Goal: Information Seeking & Learning: Learn about a topic

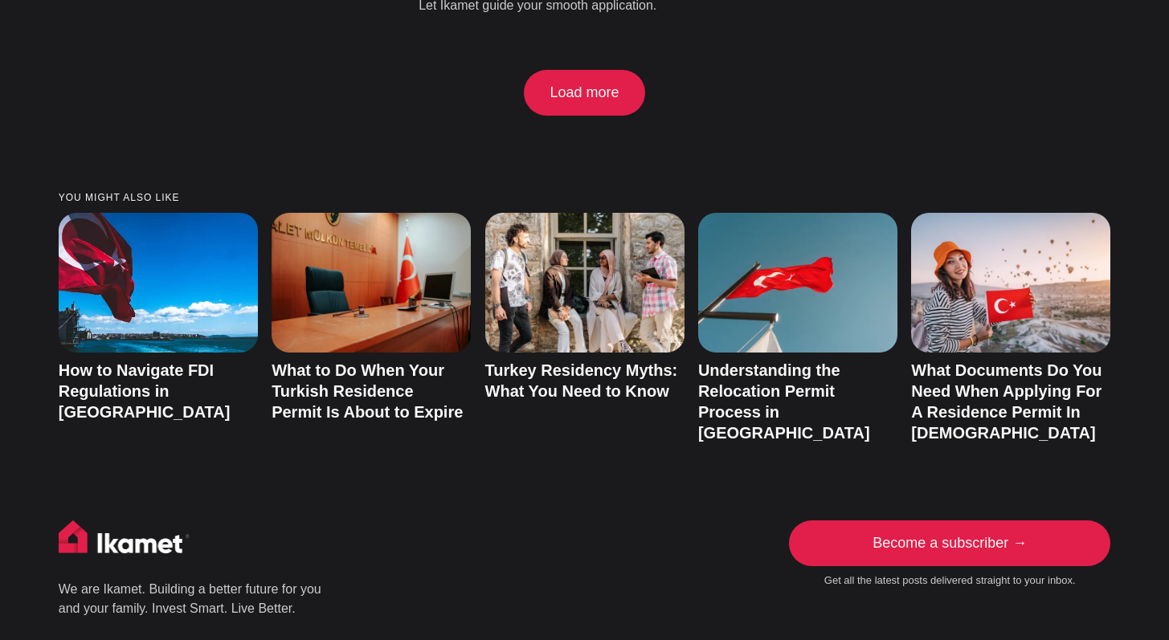
scroll to position [3497, 0]
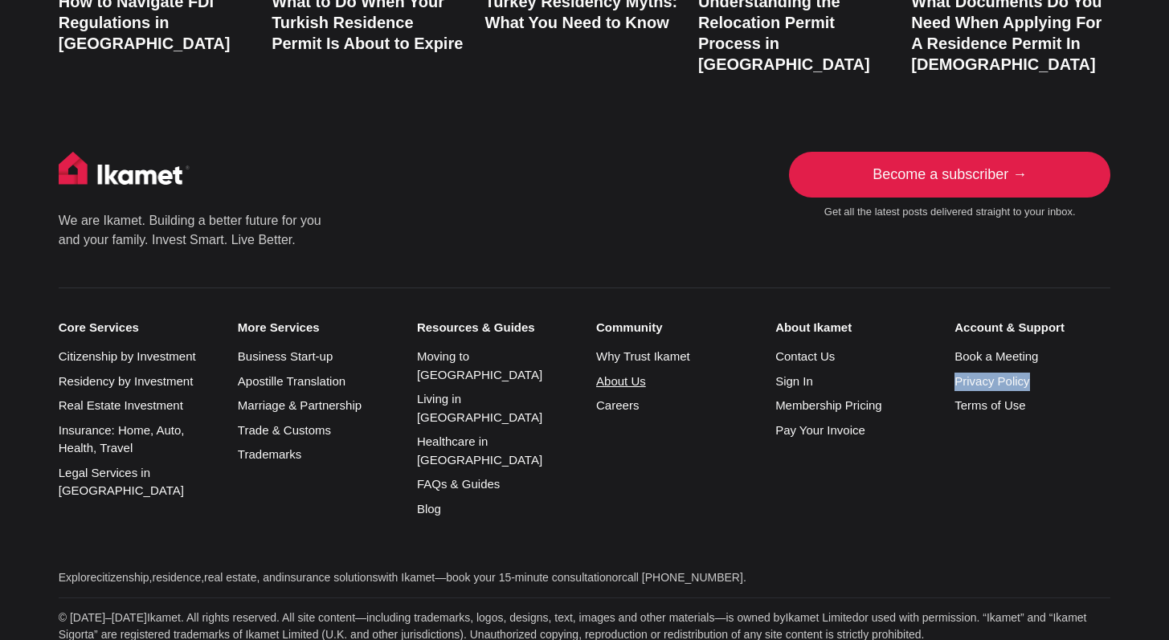
click at [622, 374] on link "About Us" at bounding box center [621, 381] width 50 height 14
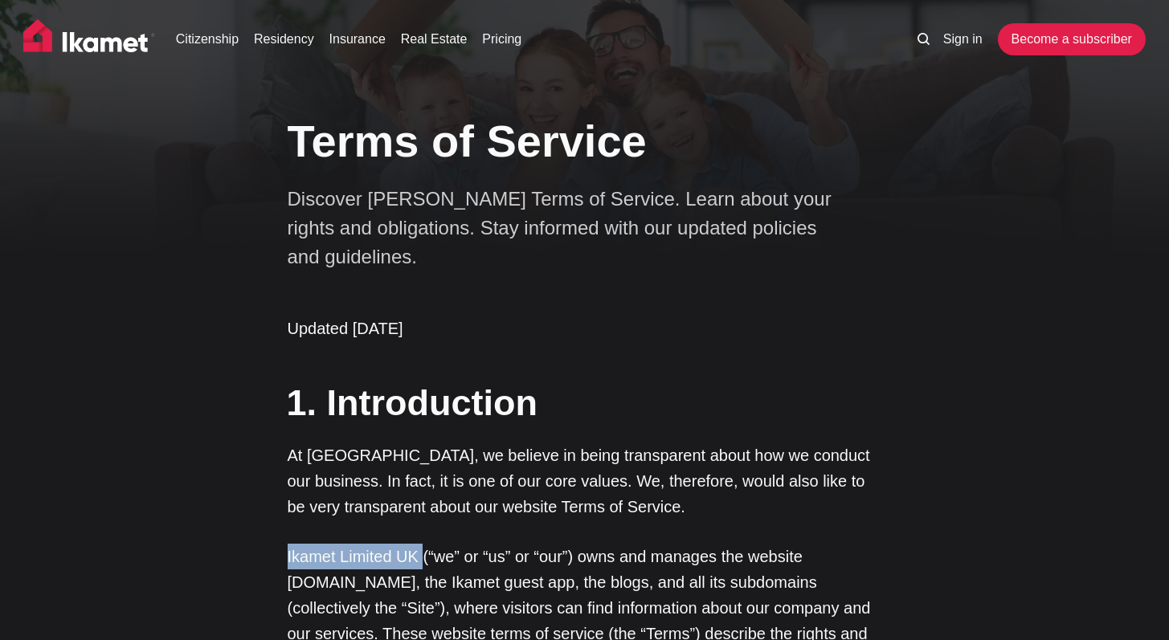
drag, startPoint x: 278, startPoint y: 525, endPoint x: 418, endPoint y: 533, distance: 140.0
copy p "Ikamet Limited UK"
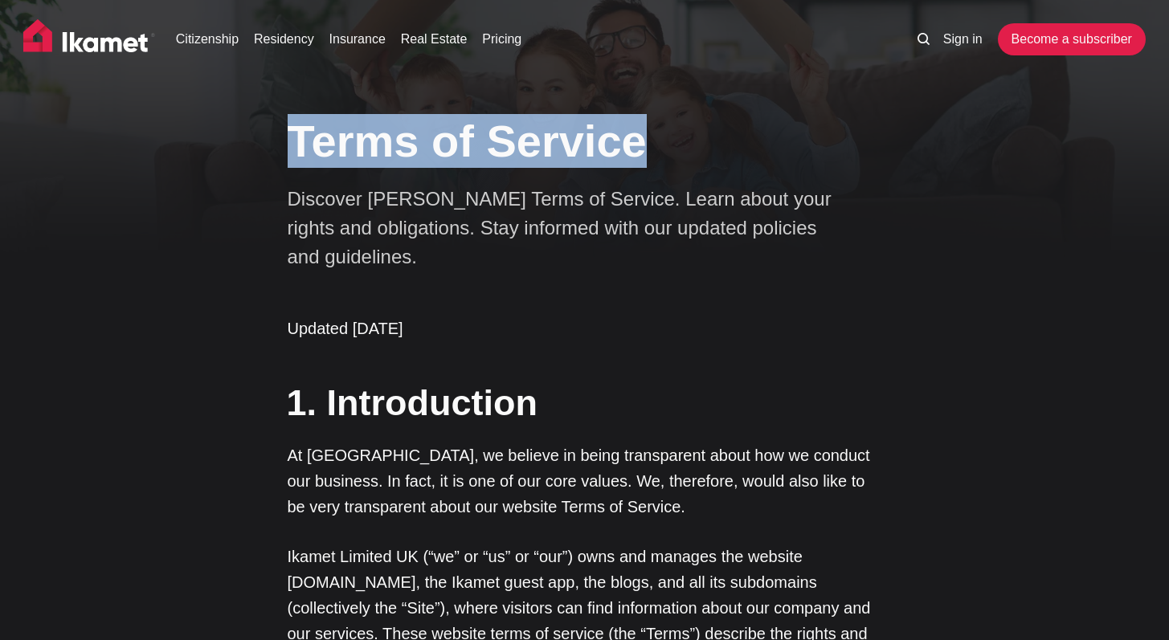
drag, startPoint x: 273, startPoint y: 149, endPoint x: 649, endPoint y: 157, distance: 376.1
click at [649, 157] on div "Terms of Service Discover Ikamet's Terms of Service. Learn about your rights an…" at bounding box center [584, 186] width 1169 height 170
copy h1 "Terms of Service"
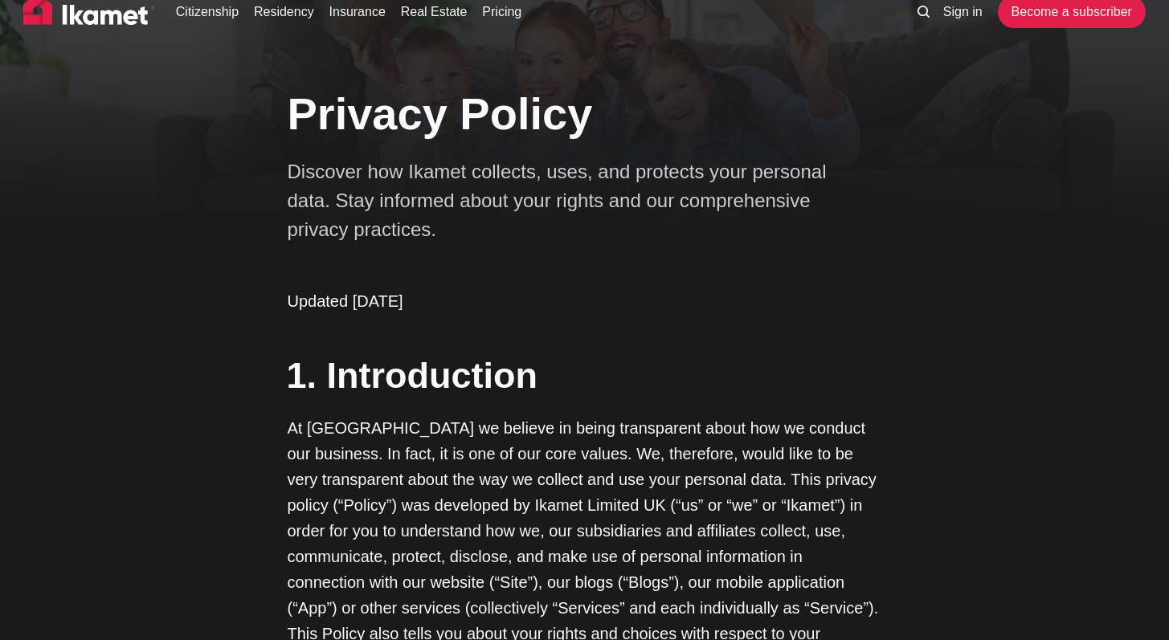
scroll to position [36, 0]
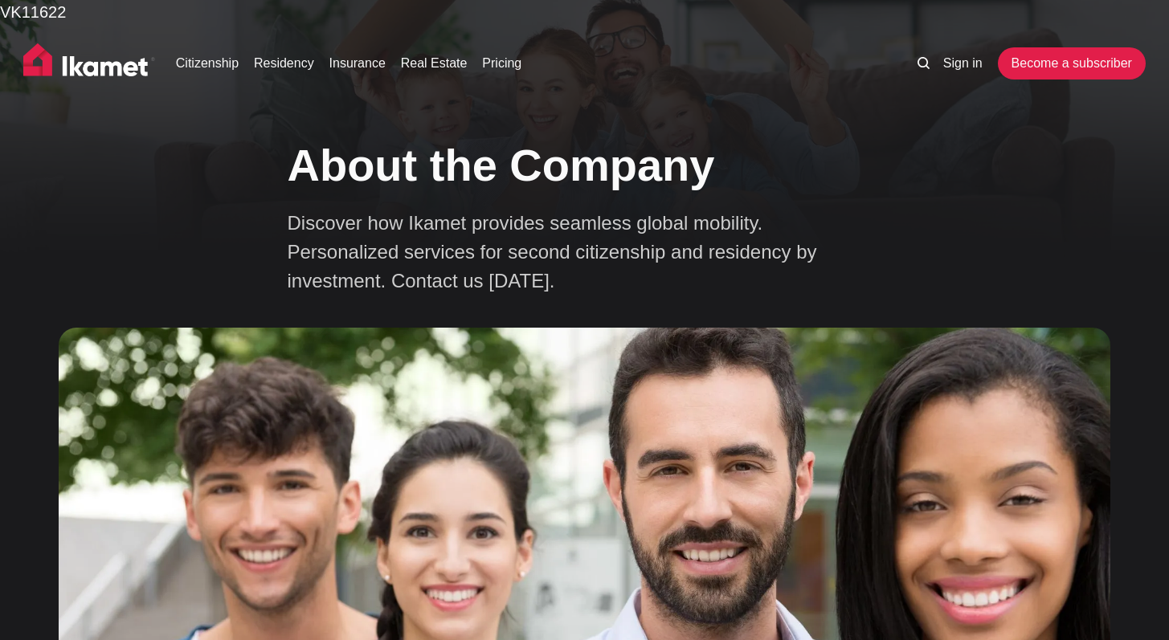
click at [108, 74] on img at bounding box center [89, 63] width 132 height 40
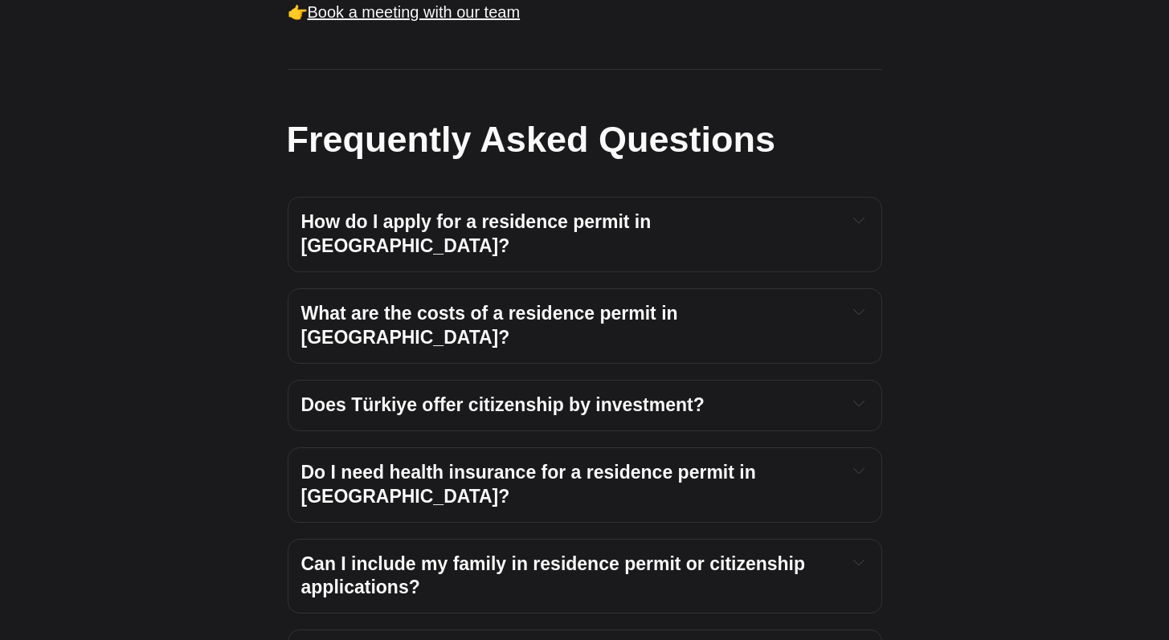
scroll to position [1698, 0]
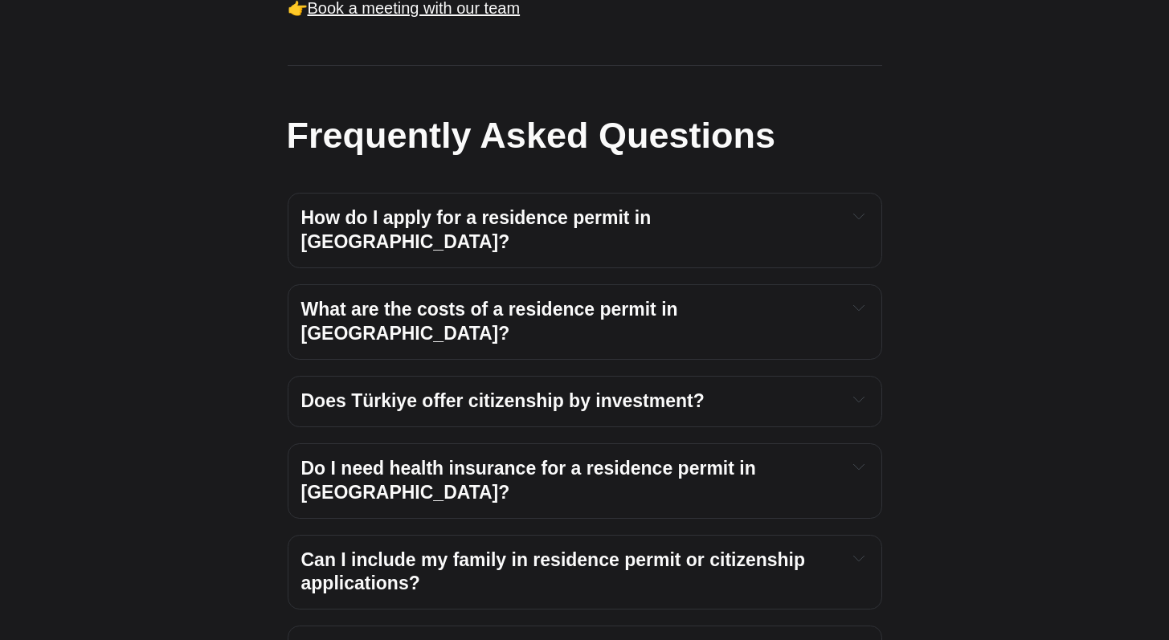
click at [638, 299] on span "What are the costs of a residence permit in [GEOGRAPHIC_DATA]?" at bounding box center [492, 321] width 382 height 45
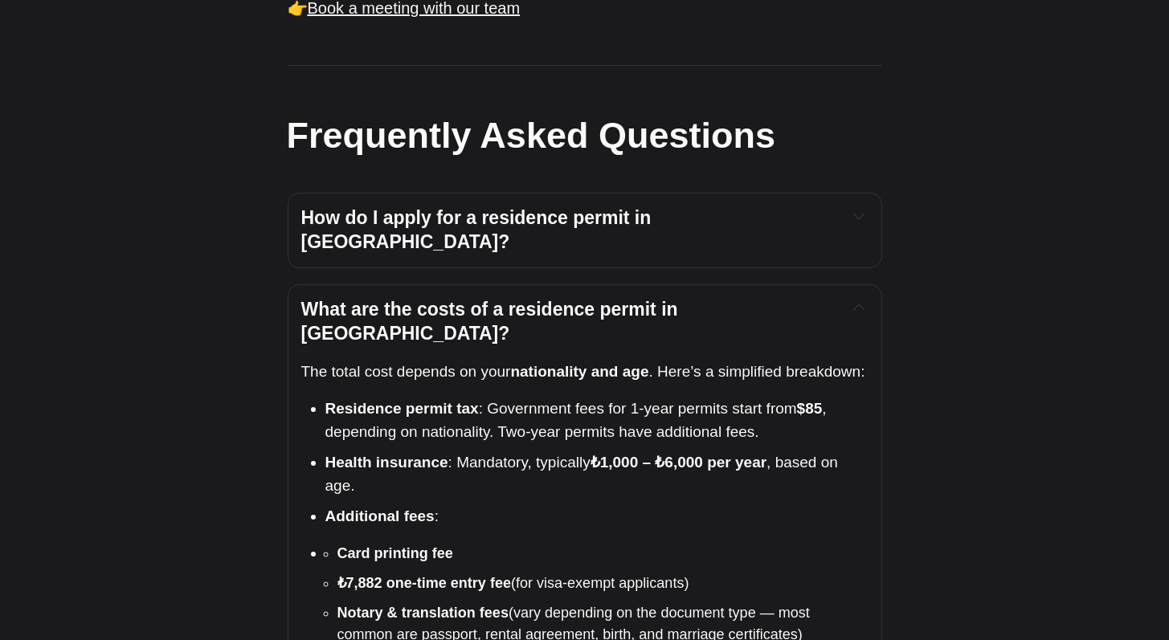
click at [638, 299] on span "What are the costs of a residence permit in Türkiye?" at bounding box center [492, 321] width 382 height 45
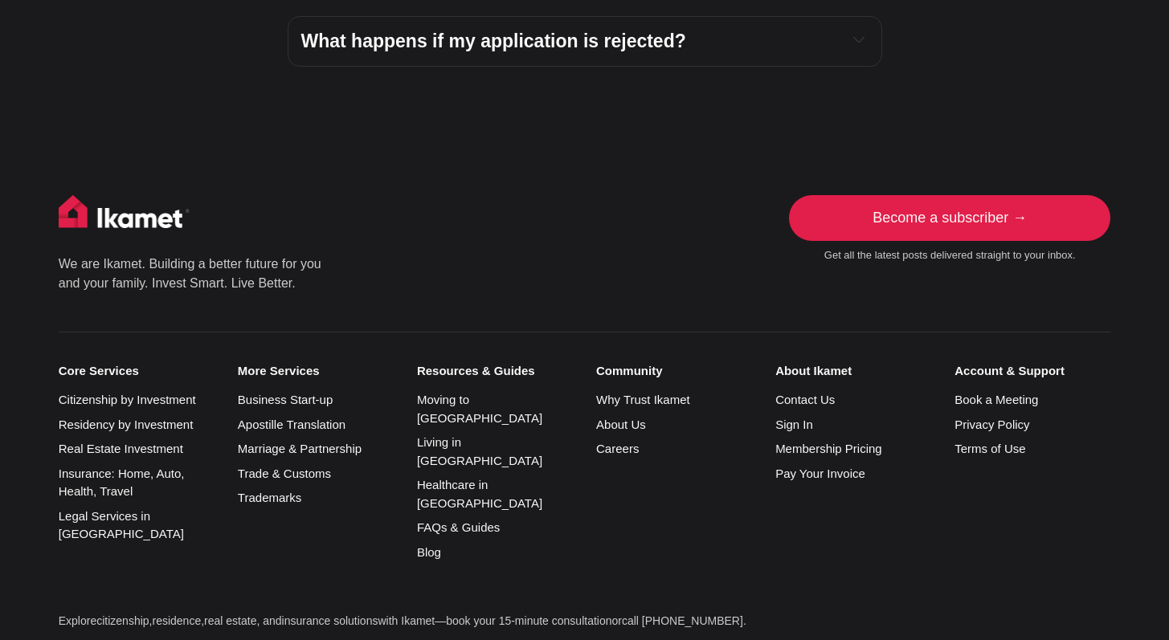
scroll to position [2765, 0]
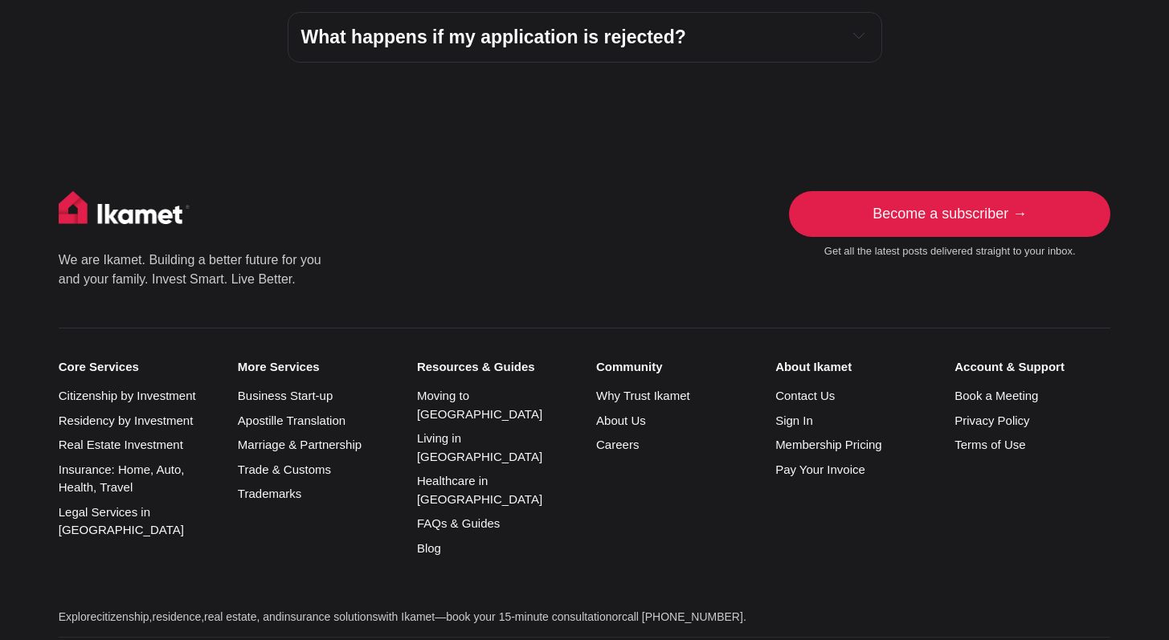
drag, startPoint x: 296, startPoint y: 490, endPoint x: 373, endPoint y: 493, distance: 76.4
copy p "Ikamet Limited"
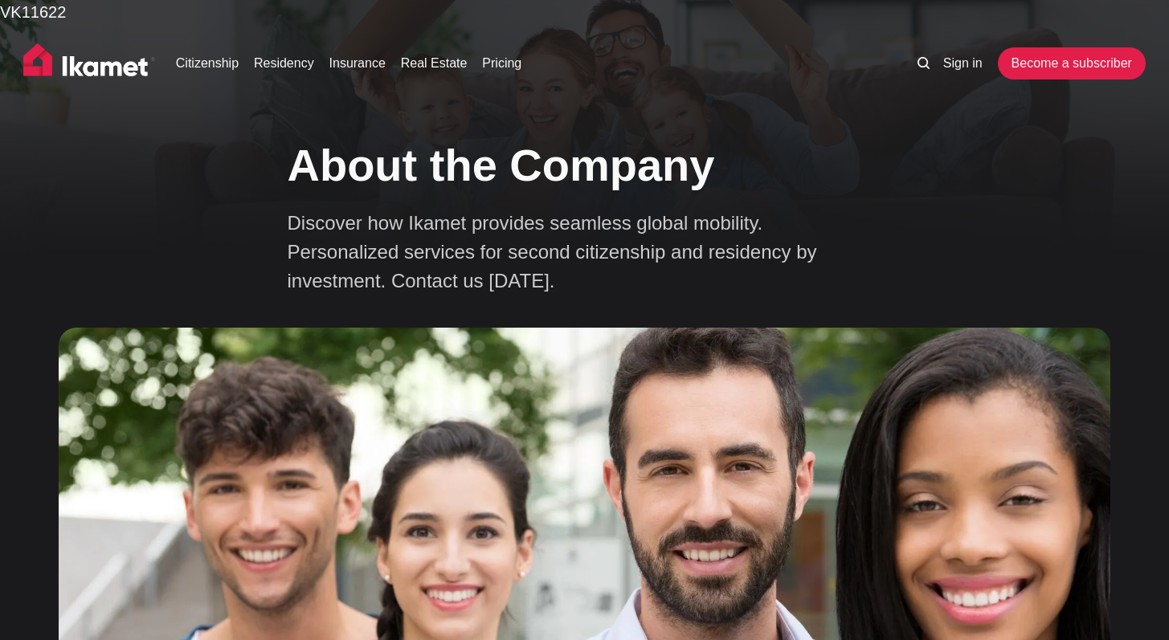
click at [91, 72] on img at bounding box center [89, 63] width 132 height 40
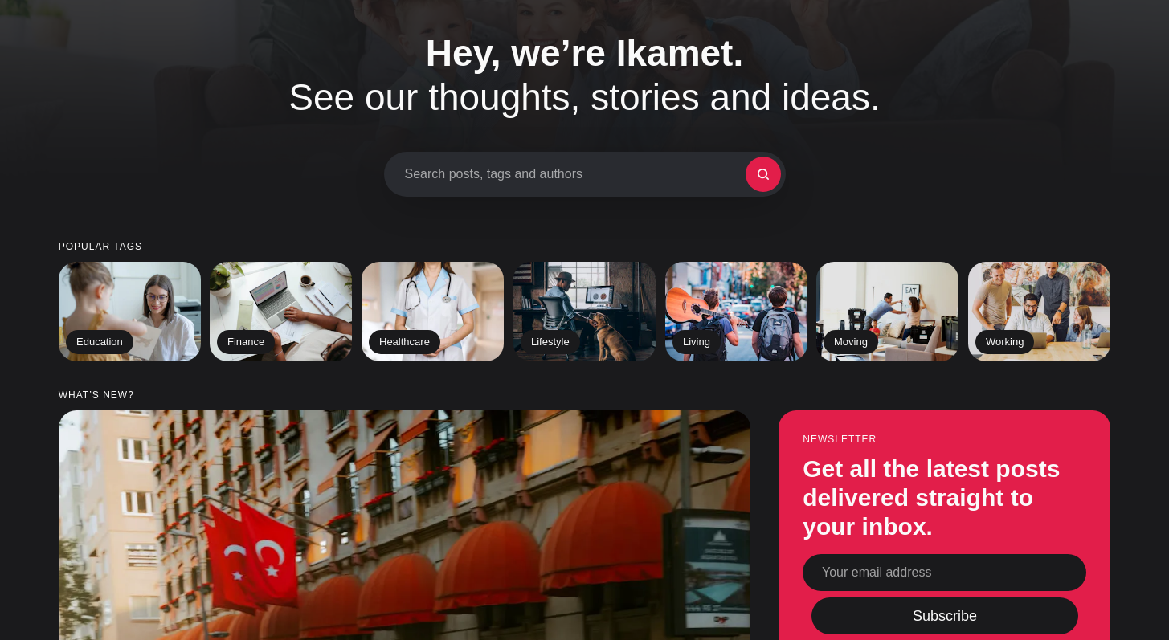
scroll to position [81, 0]
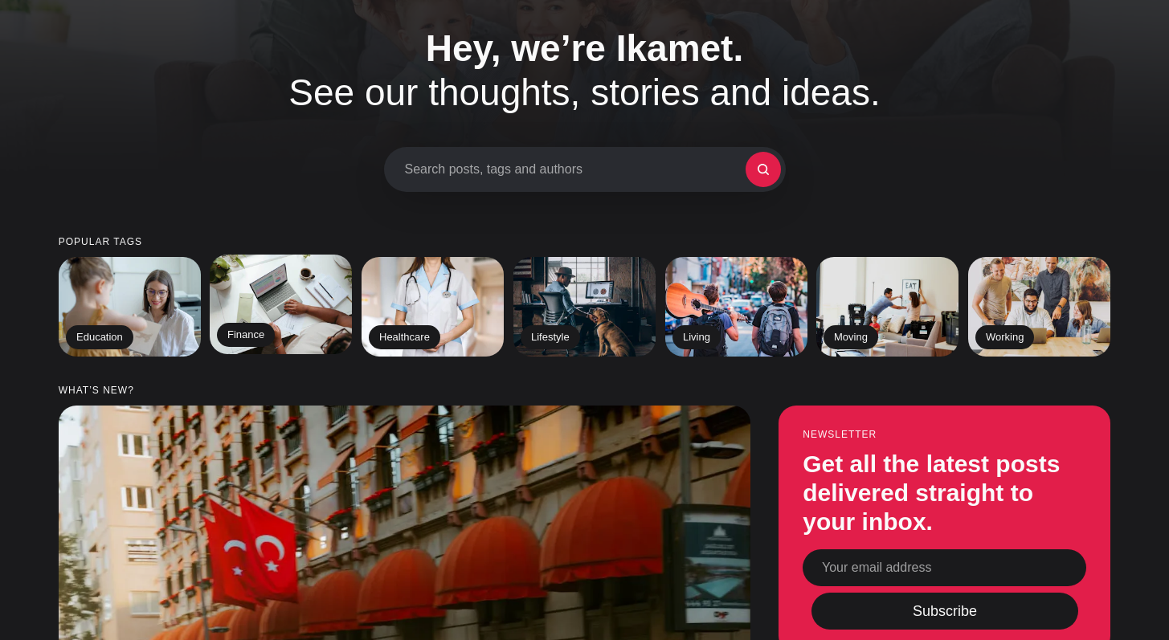
click at [290, 329] on img at bounding box center [281, 304] width 145 height 101
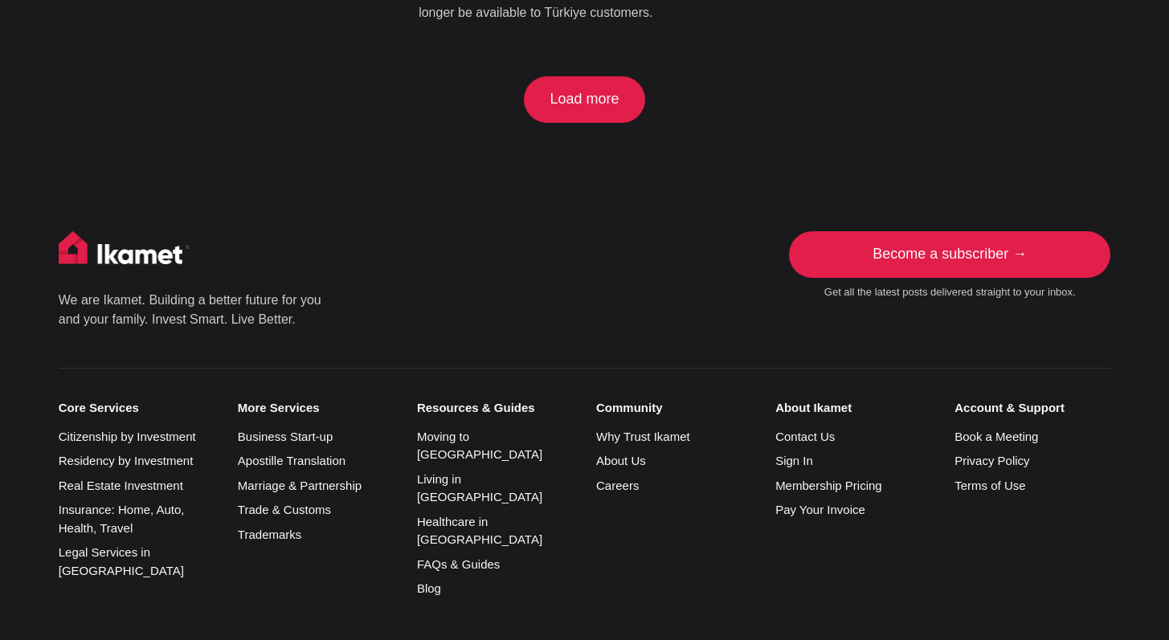
scroll to position [1835, 0]
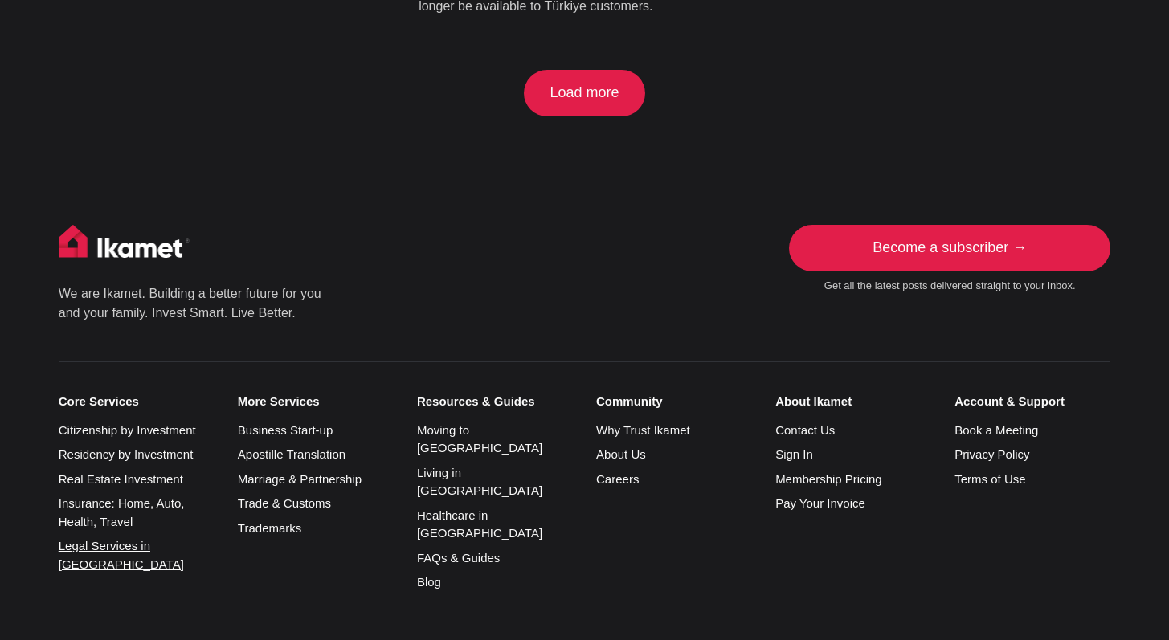
click at [145, 539] on link "Legal Services in [GEOGRAPHIC_DATA]" at bounding box center [121, 555] width 125 height 32
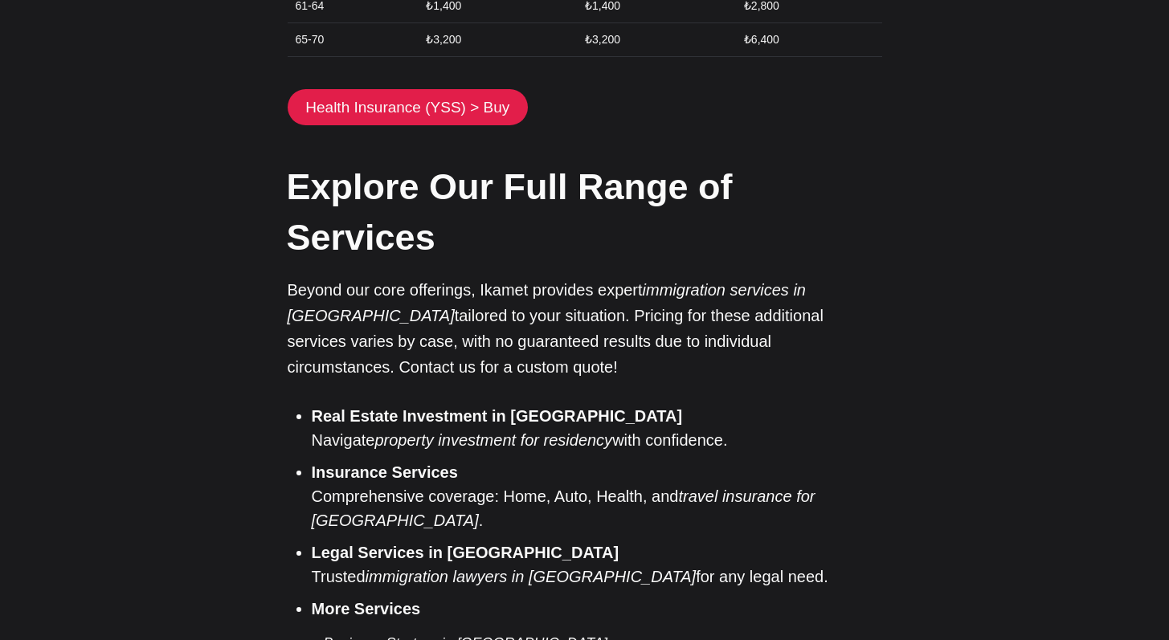
scroll to position [2889, 0]
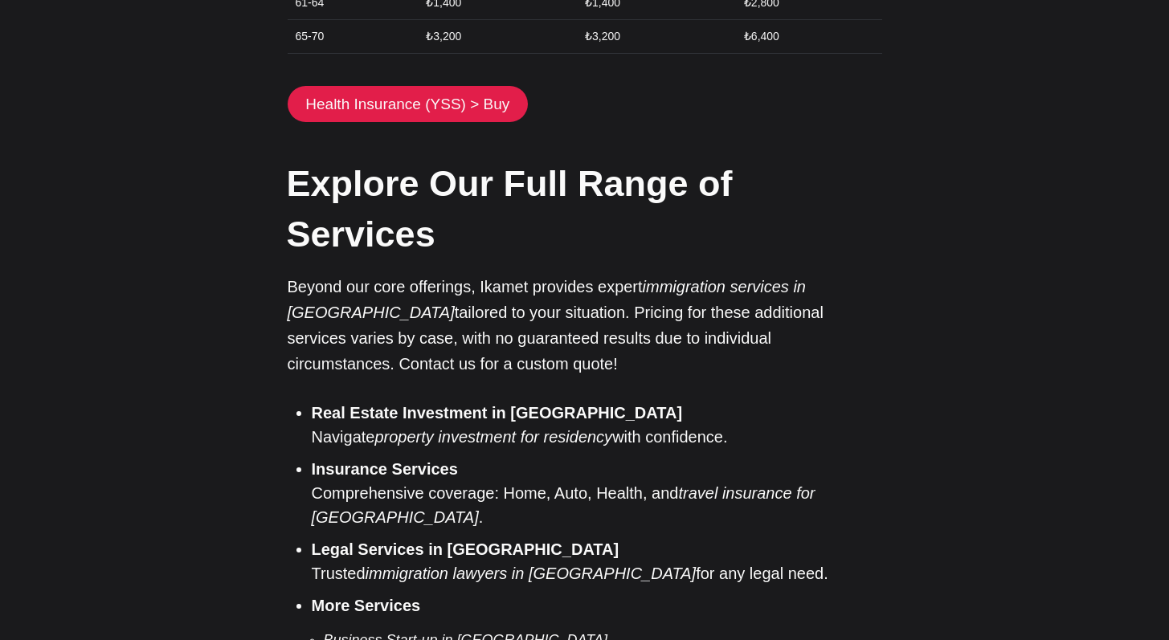
click at [588, 538] on li "Legal Services in [GEOGRAPHIC_DATA] Trusted immigration lawyers in [GEOGRAPHIC_…" at bounding box center [597, 562] width 570 height 48
click at [588, 538] on li "Legal Services in Türkiye Trusted immigration lawyers in Türkiye for any legal …" at bounding box center [597, 562] width 570 height 48
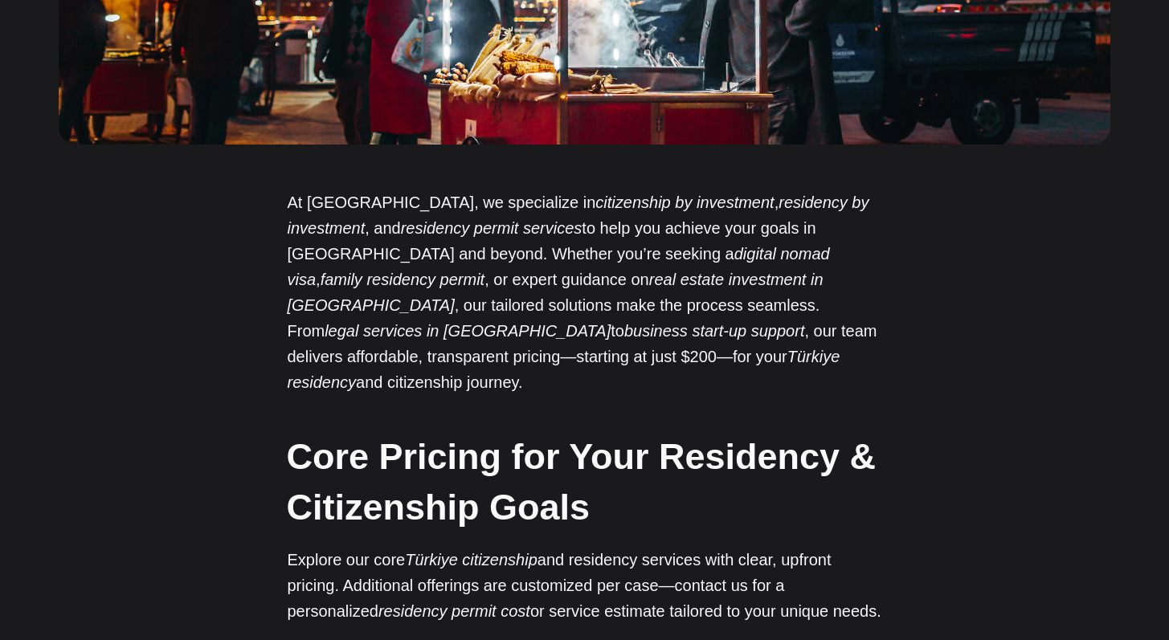
scroll to position [0, 0]
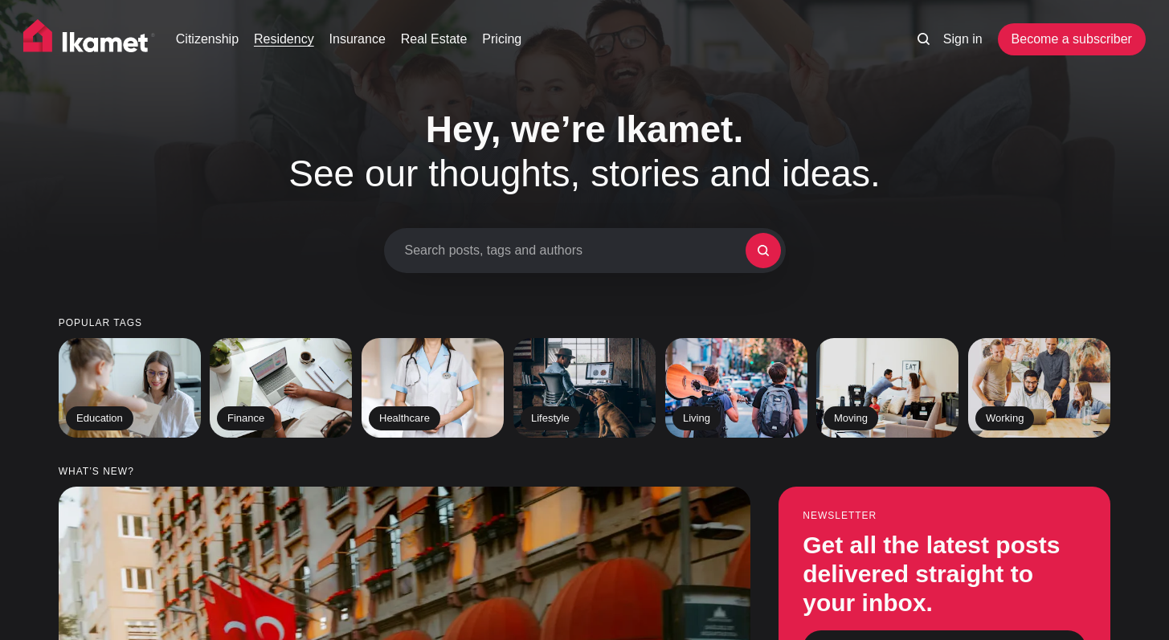
click at [292, 47] on link "Residency" at bounding box center [284, 39] width 60 height 19
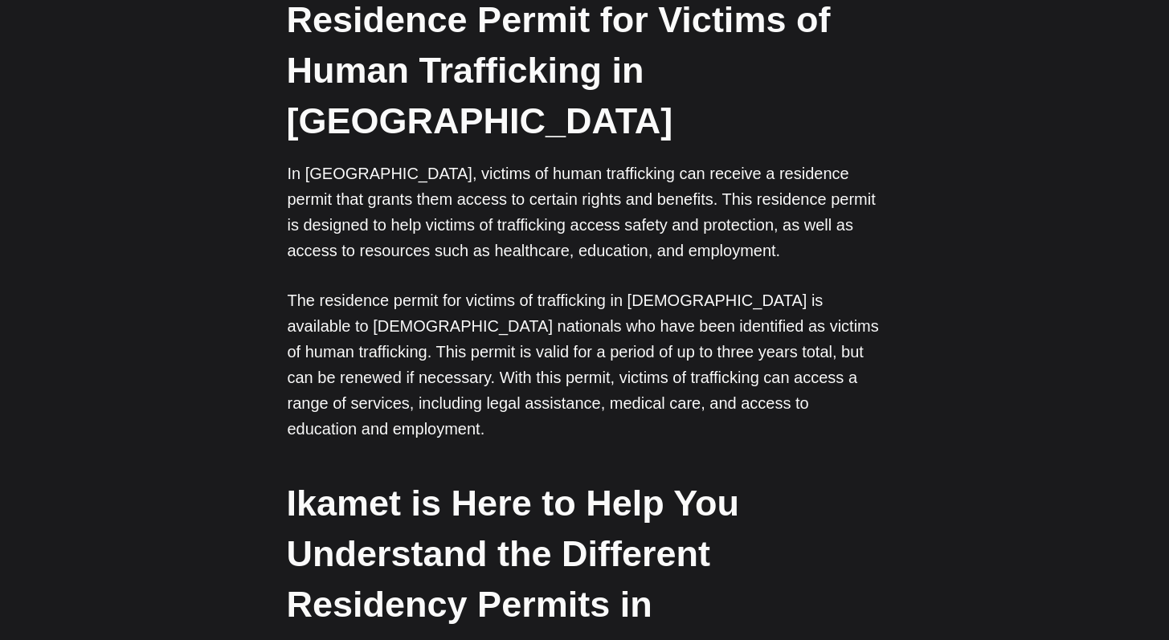
scroll to position [5530, 0]
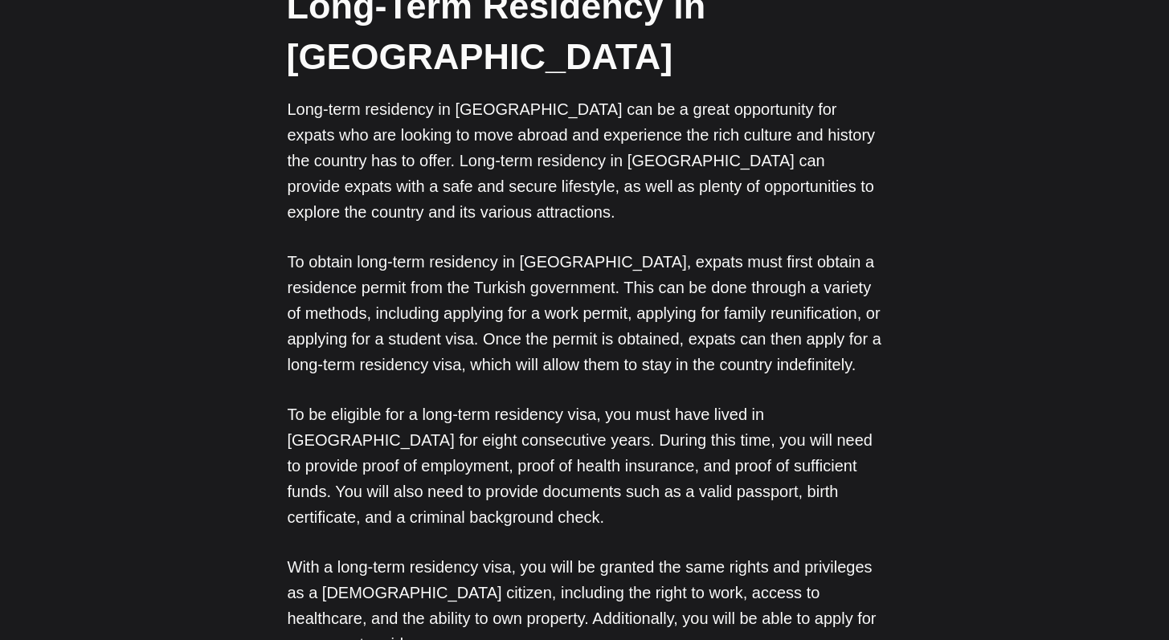
scroll to position [0, 0]
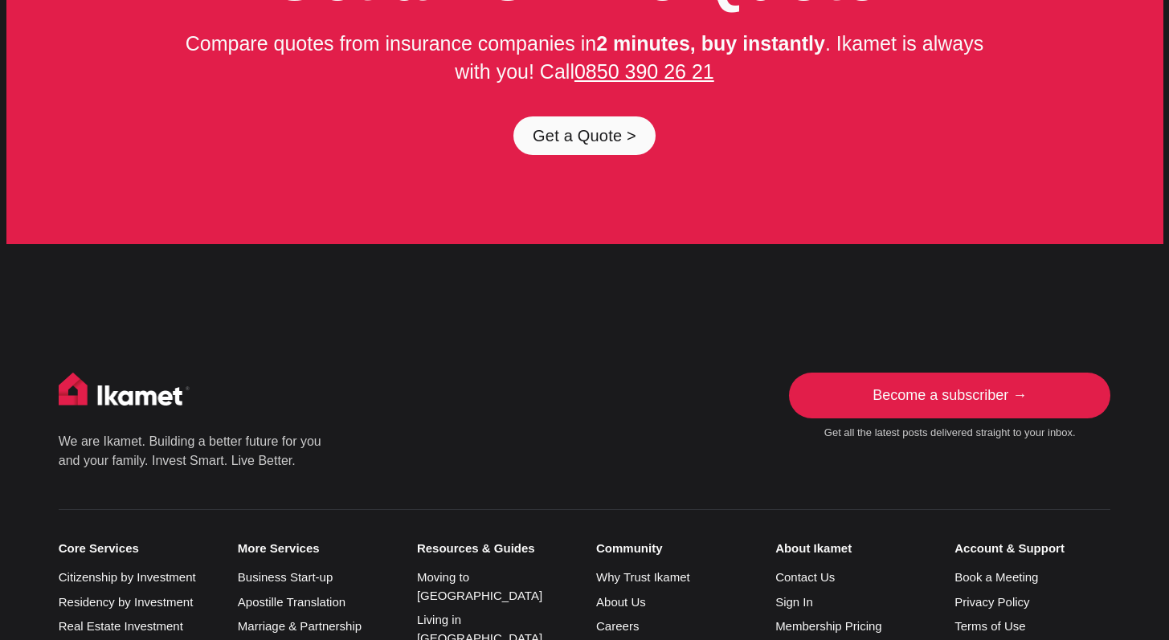
scroll to position [8382, 0]
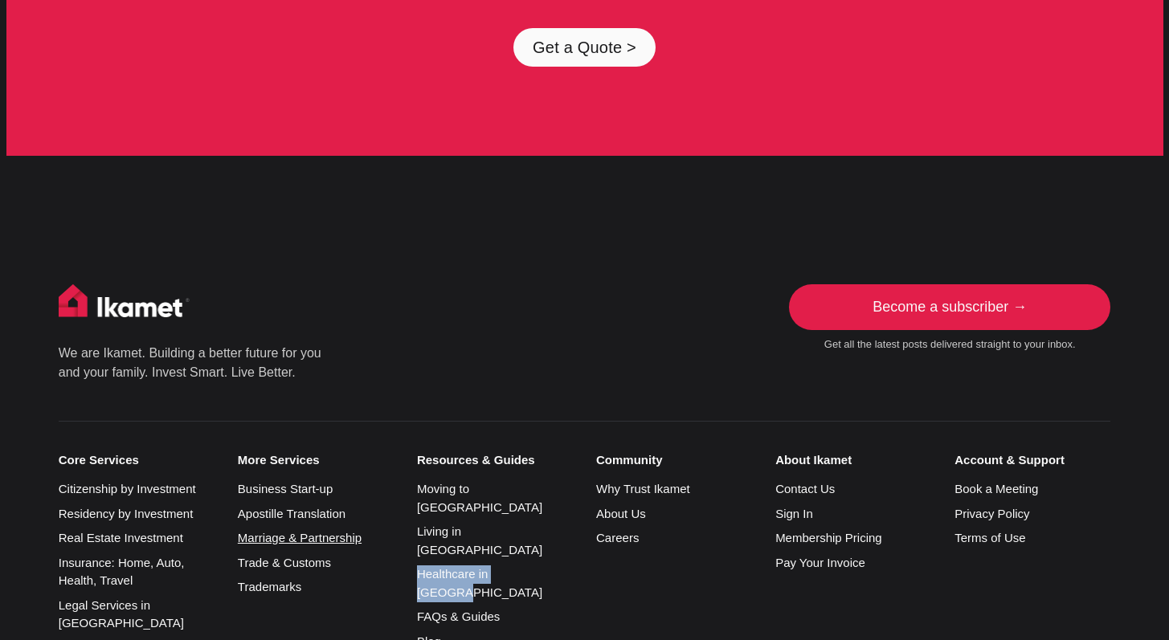
click at [296, 531] on link "Marriage & Partnership" at bounding box center [300, 538] width 124 height 14
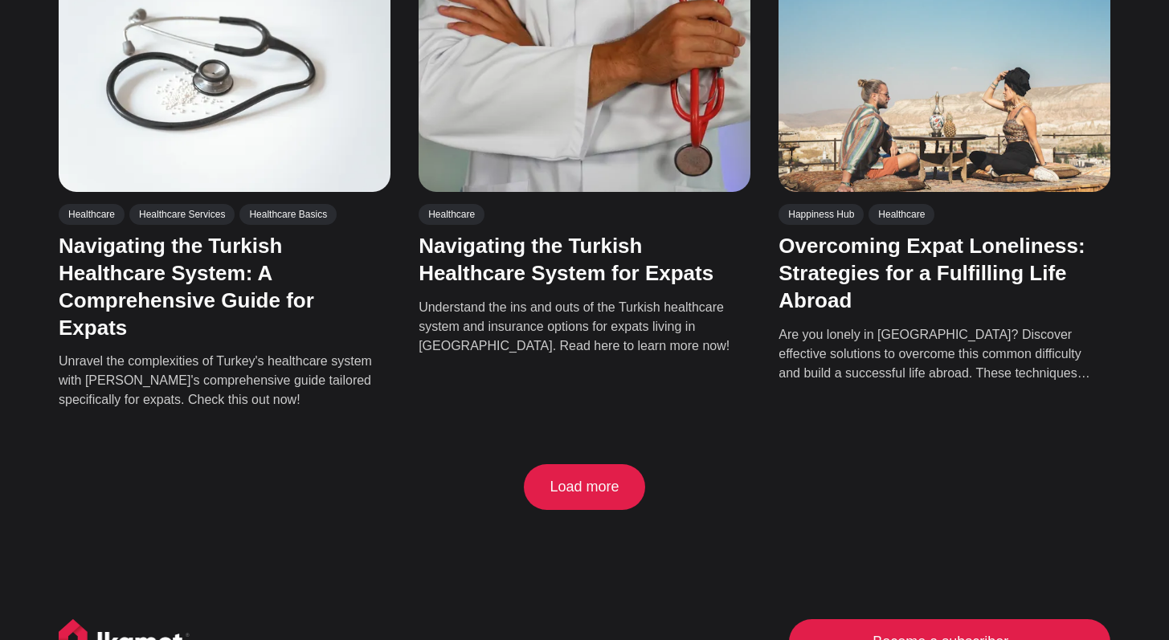
scroll to position [1942, 0]
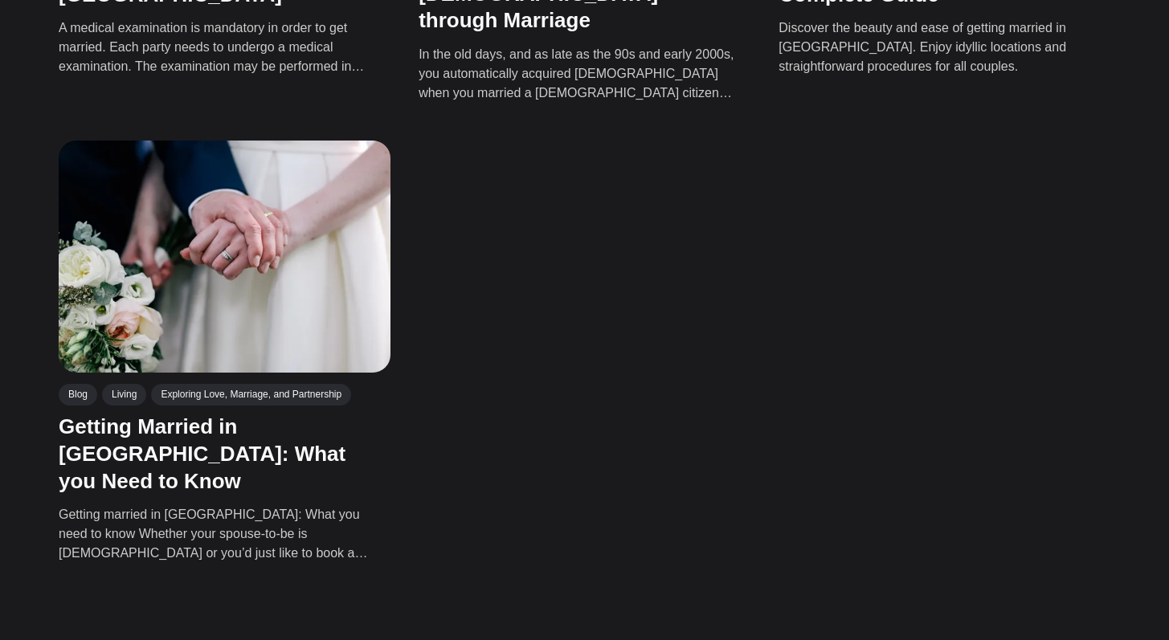
scroll to position [1402, 0]
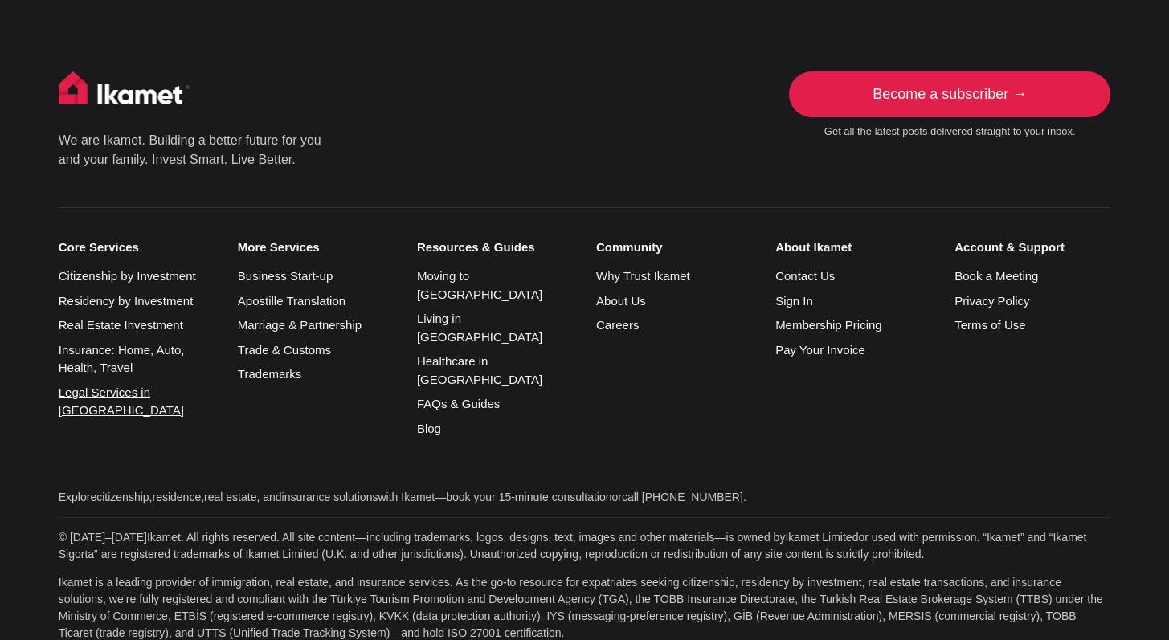
click at [135, 386] on link "Legal Services in [GEOGRAPHIC_DATA]" at bounding box center [121, 402] width 125 height 32
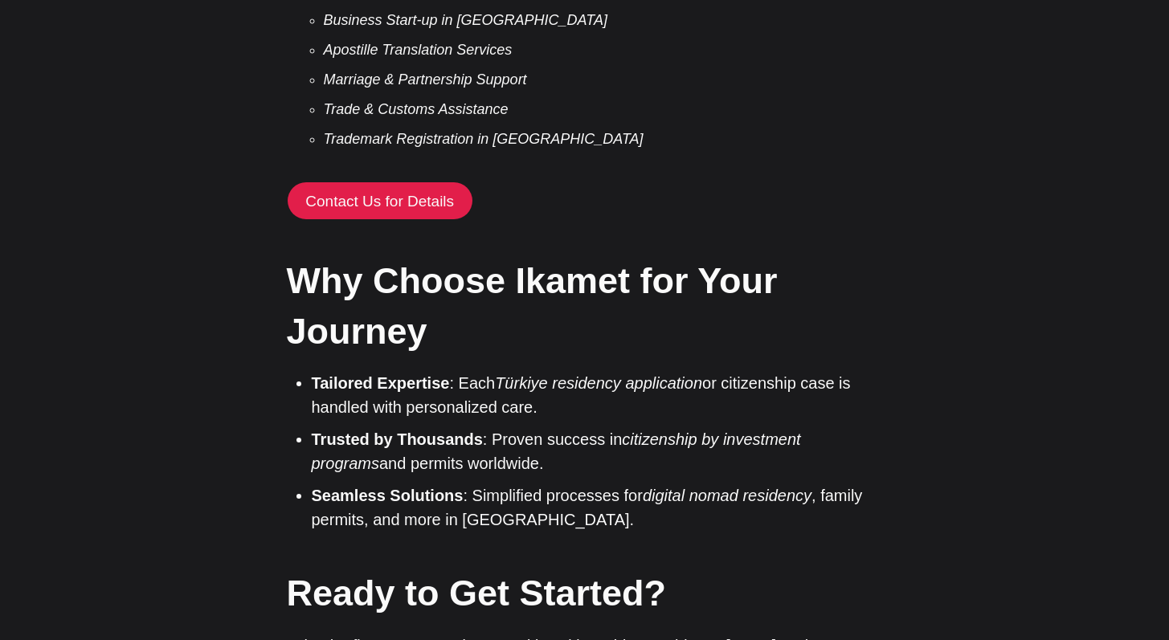
scroll to position [4126, 0]
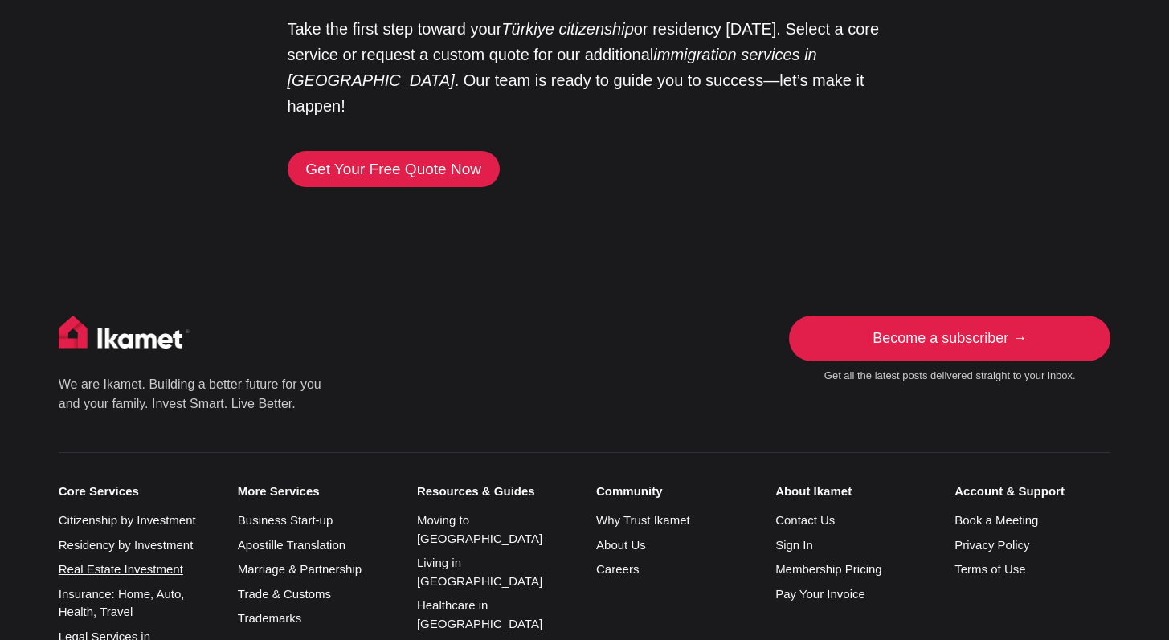
click at [112, 562] on link "Real Estate Investment" at bounding box center [121, 569] width 125 height 14
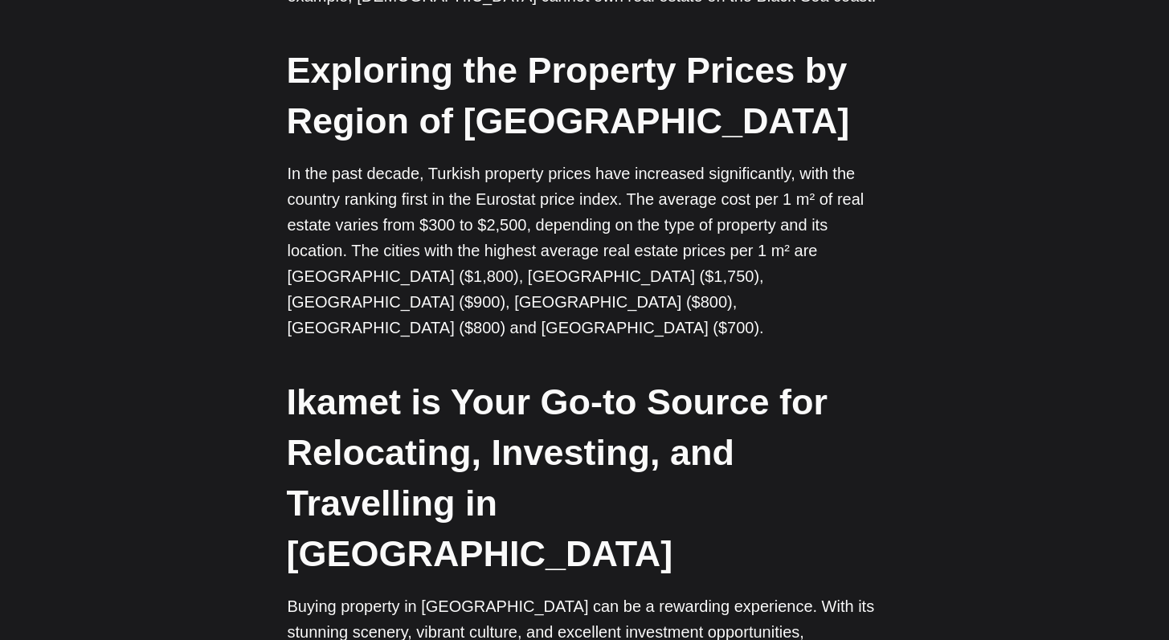
scroll to position [3751, 0]
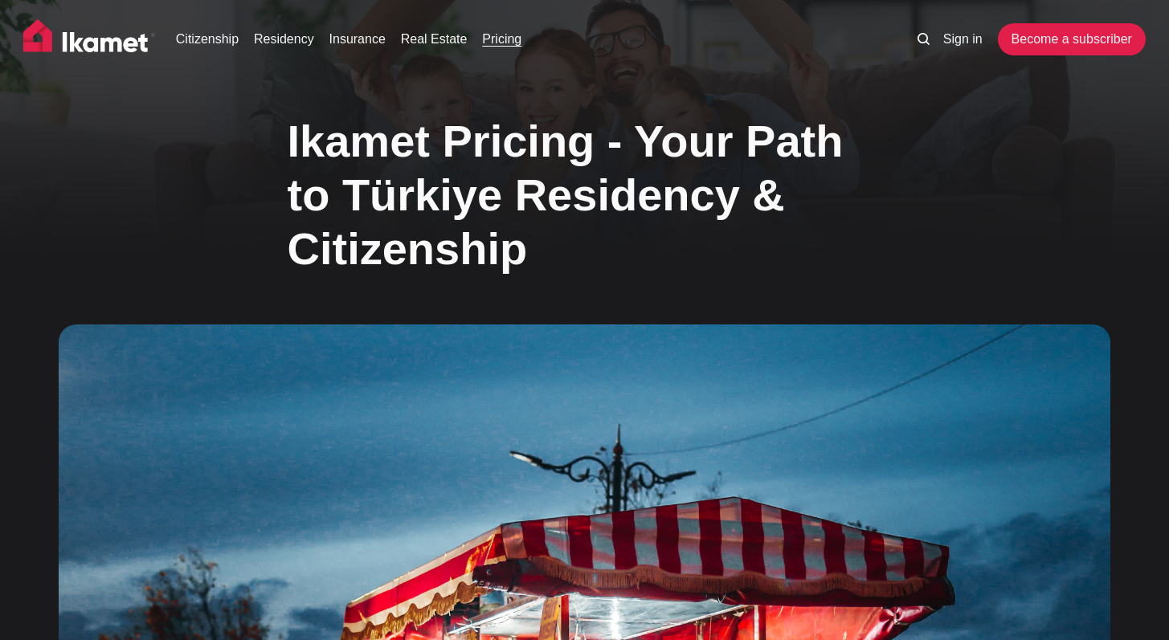
click at [103, 42] on img at bounding box center [89, 39] width 132 height 40
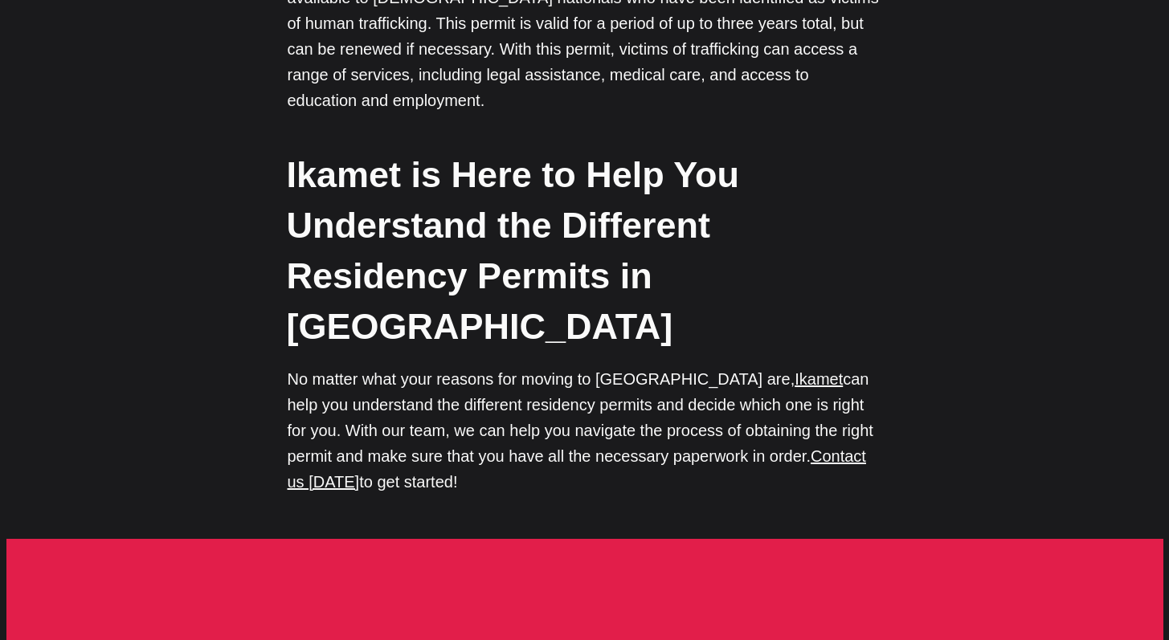
scroll to position [5530, 0]
